Goal: Register for event/course

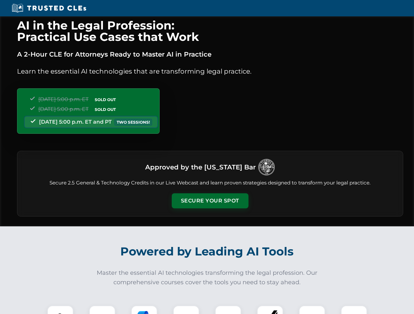
click at [210, 201] on button "Secure Your Spot" at bounding box center [210, 201] width 77 height 15
click at [60, 310] on img at bounding box center [60, 318] width 19 height 19
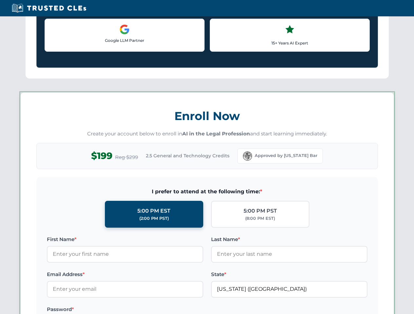
click at [144, 310] on label "Password *" at bounding box center [125, 310] width 156 height 8
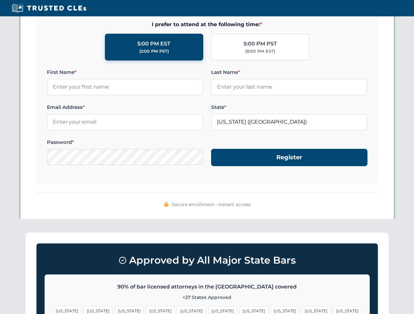
click at [302, 310] on span "[US_STATE]" at bounding box center [316, 310] width 28 height 9
